Goal: Navigation & Orientation: Find specific page/section

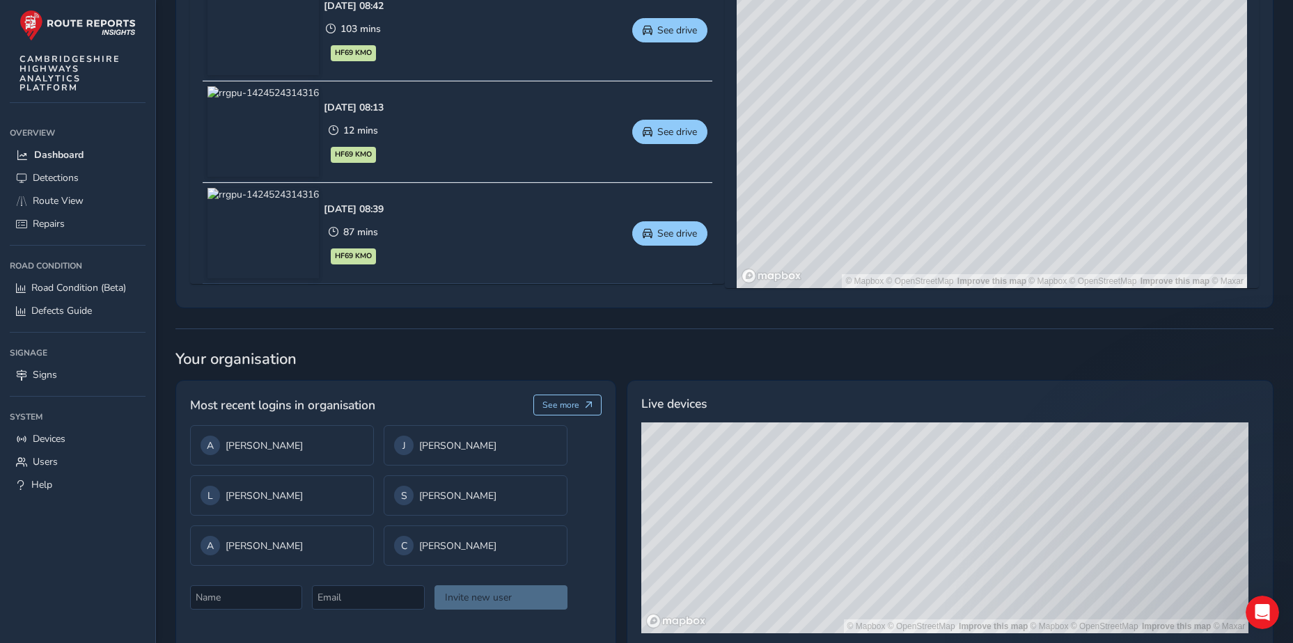
scroll to position [836, 0]
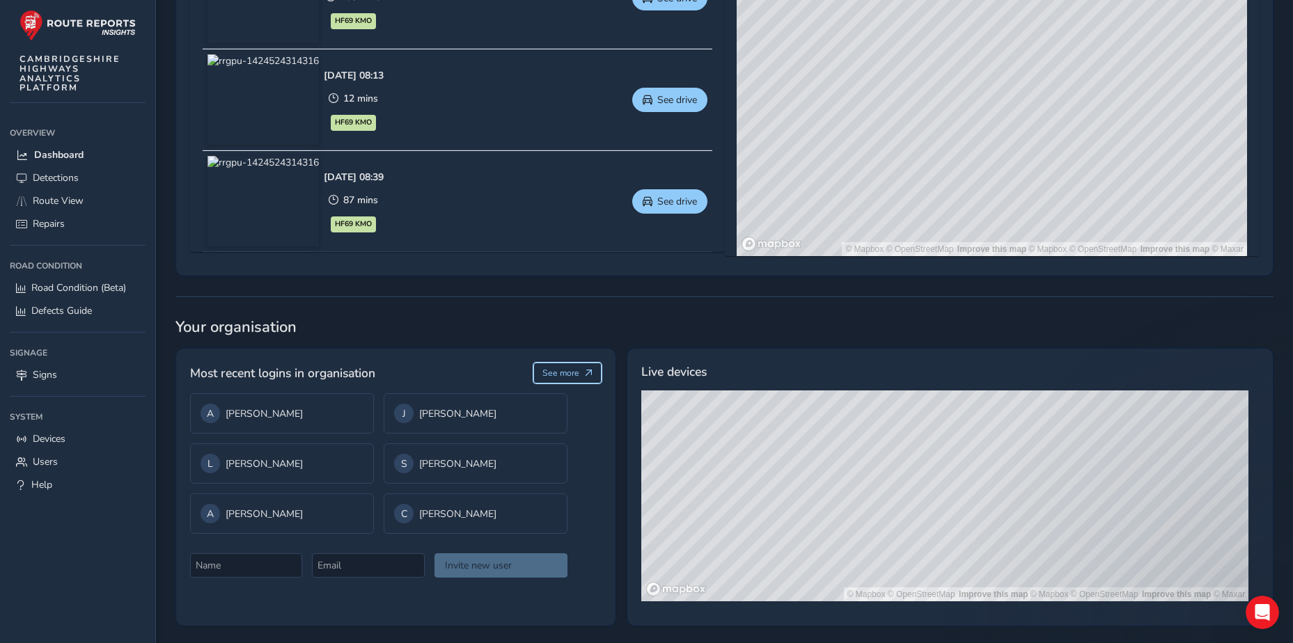
click at [574, 380] on button "See more" at bounding box center [567, 373] width 69 height 21
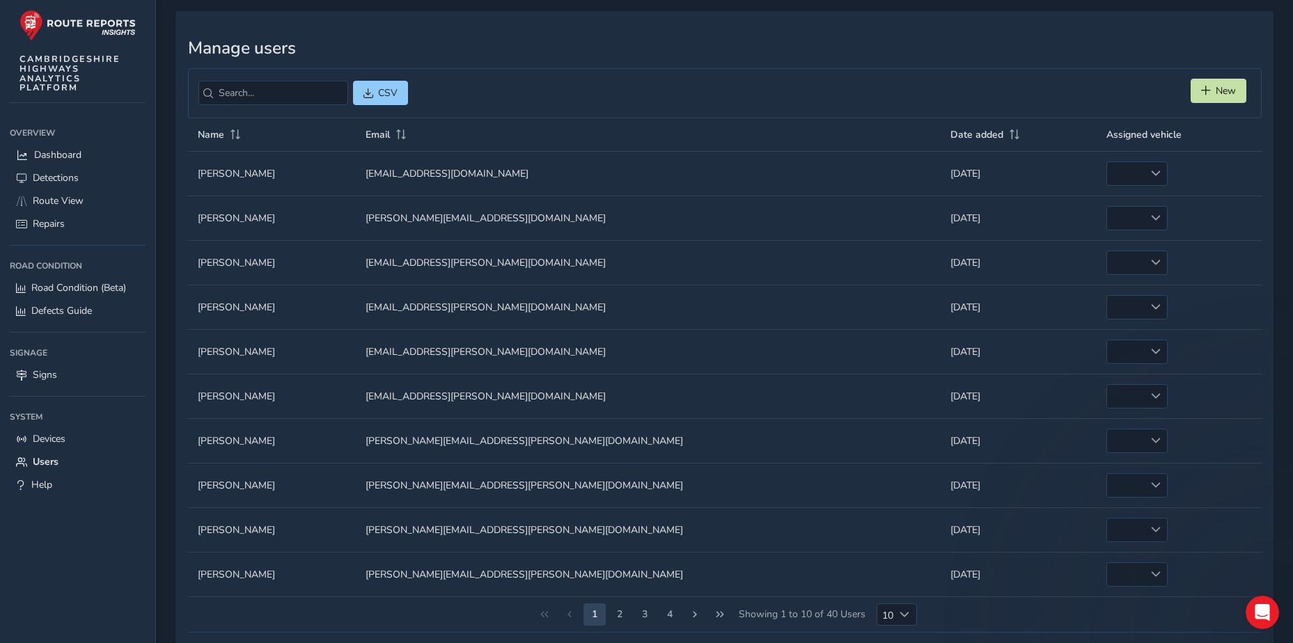
scroll to position [73, 0]
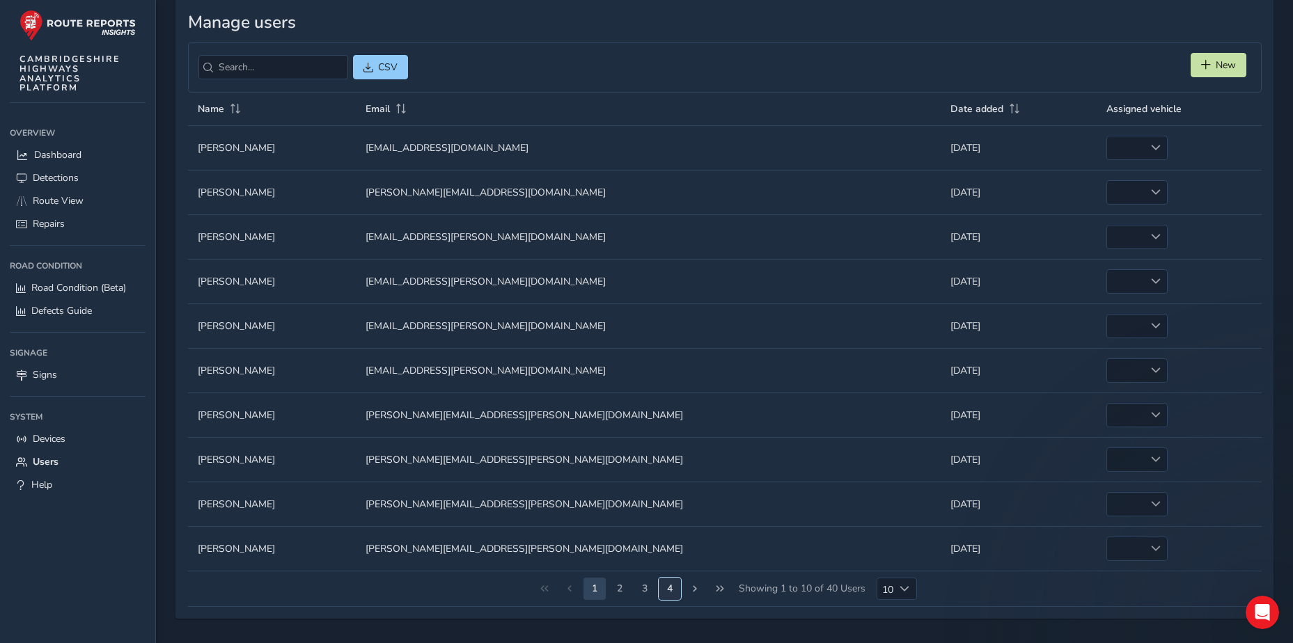
click at [662, 586] on button "4" at bounding box center [670, 589] width 22 height 22
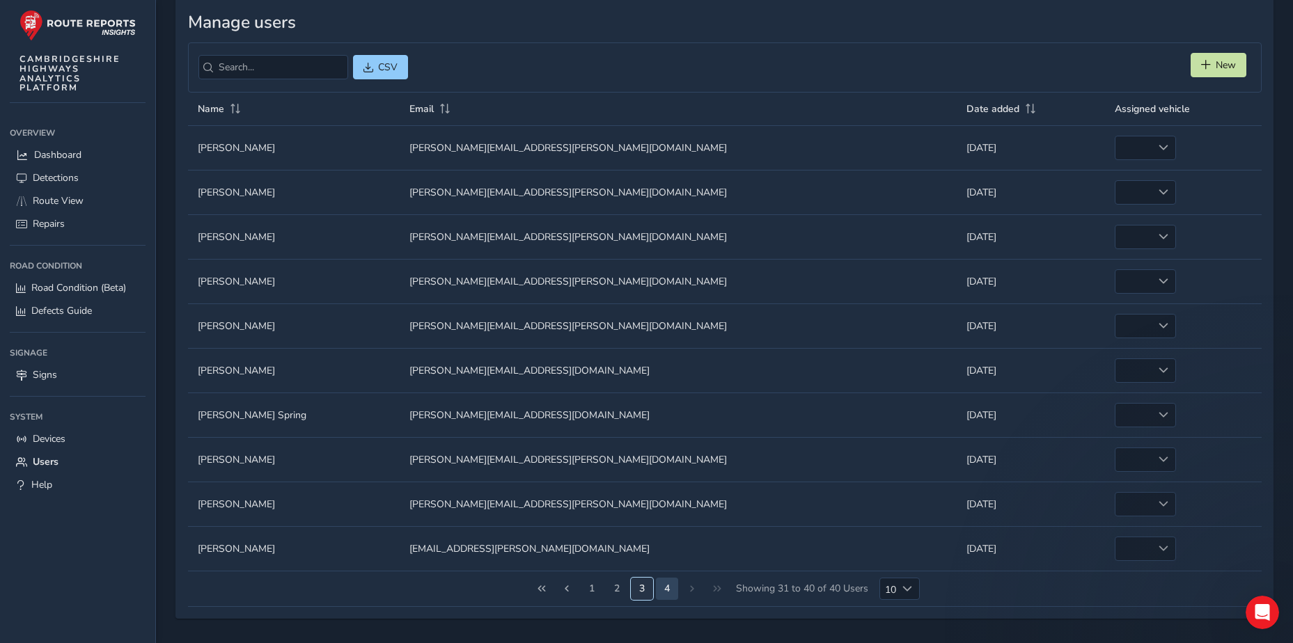
click at [639, 588] on button "3" at bounding box center [642, 589] width 22 height 22
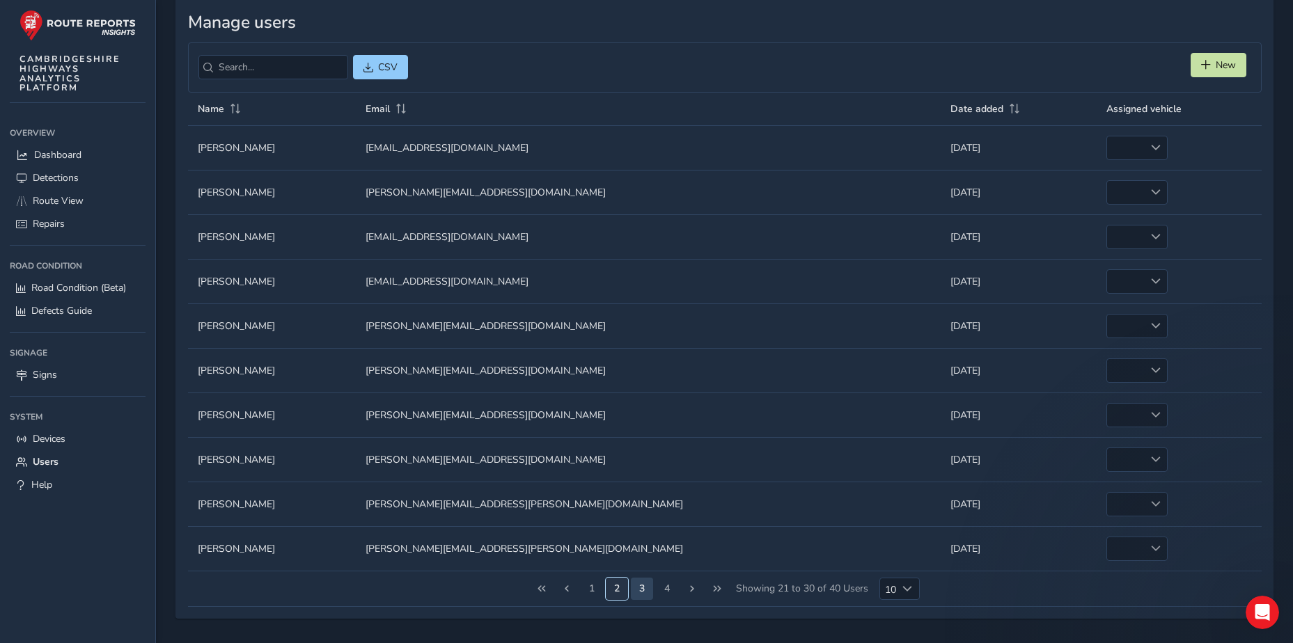
click at [620, 586] on button "2" at bounding box center [617, 589] width 22 height 22
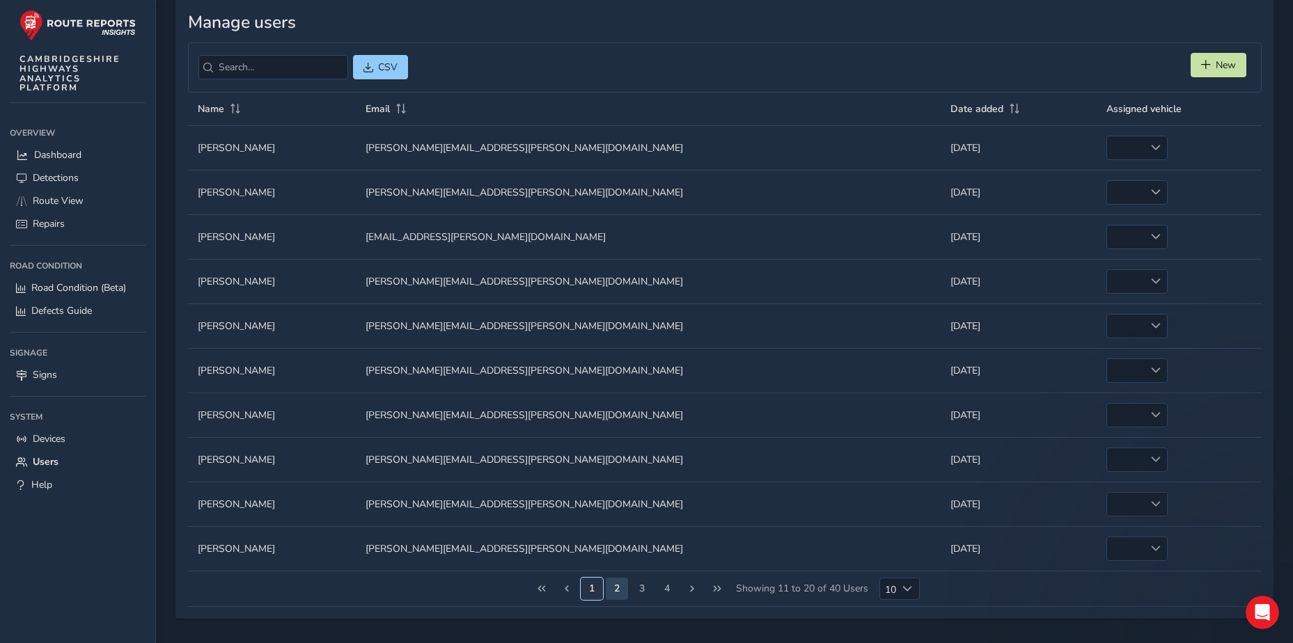
click at [590, 588] on button "1" at bounding box center [592, 589] width 22 height 22
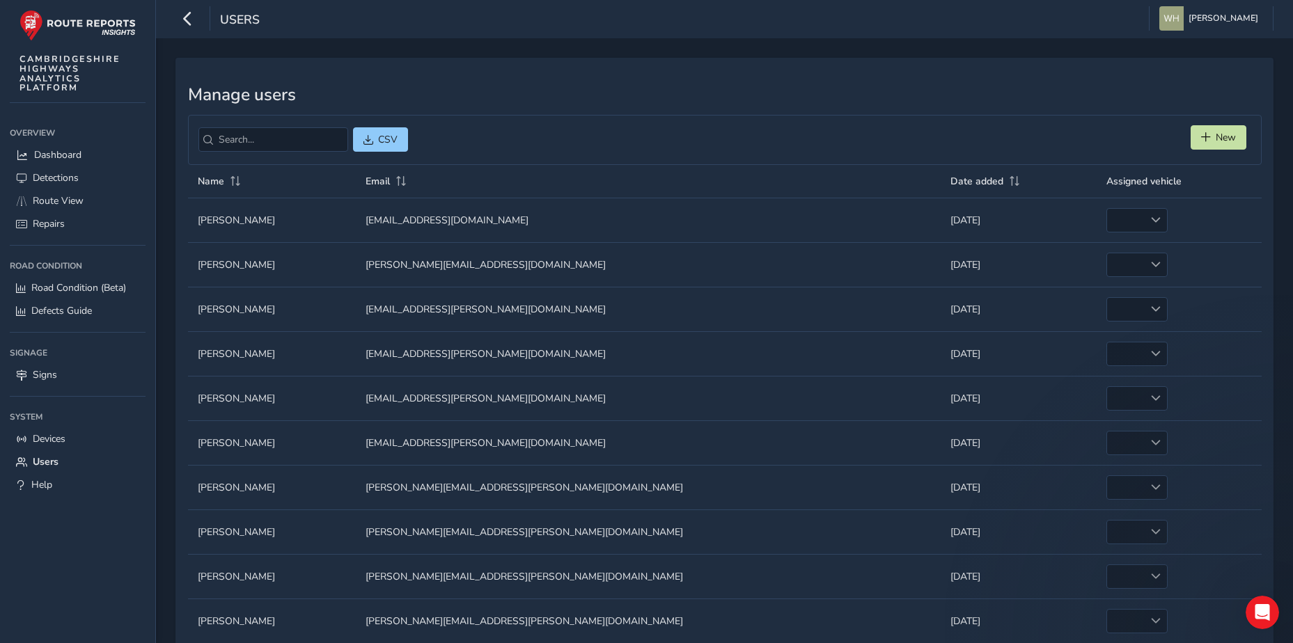
scroll to position [0, 0]
click at [97, 26] on img at bounding box center [77, 25] width 116 height 31
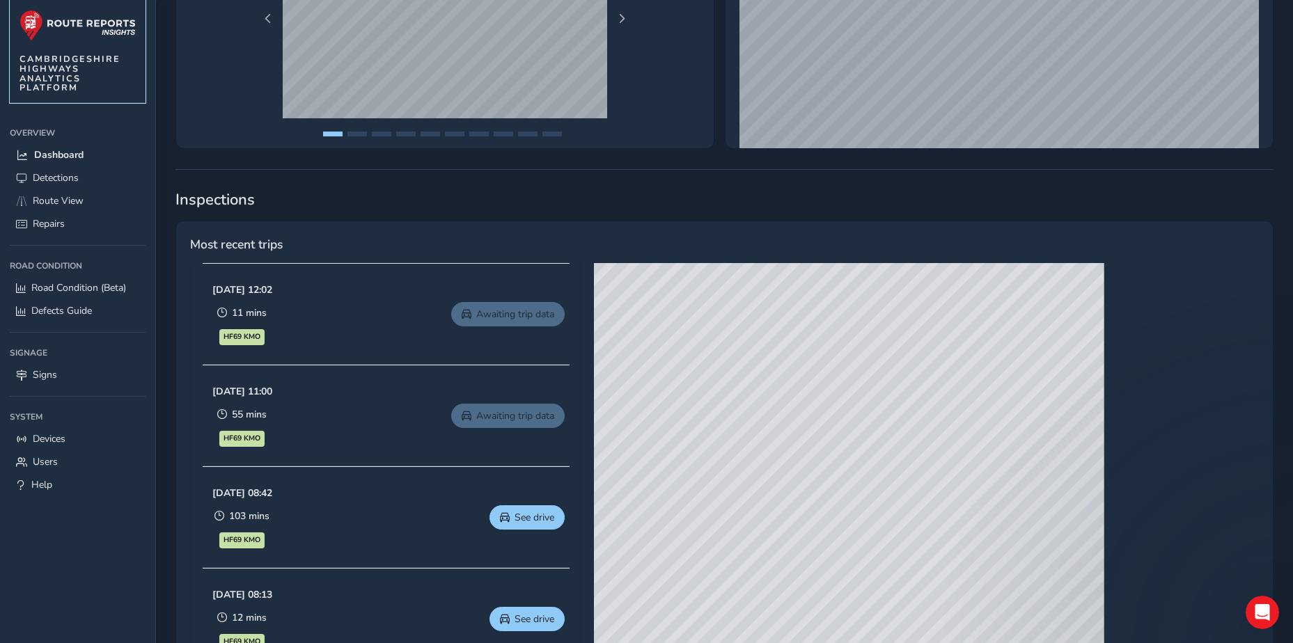
scroll to position [838, 0]
